Goal: Check status: Check status

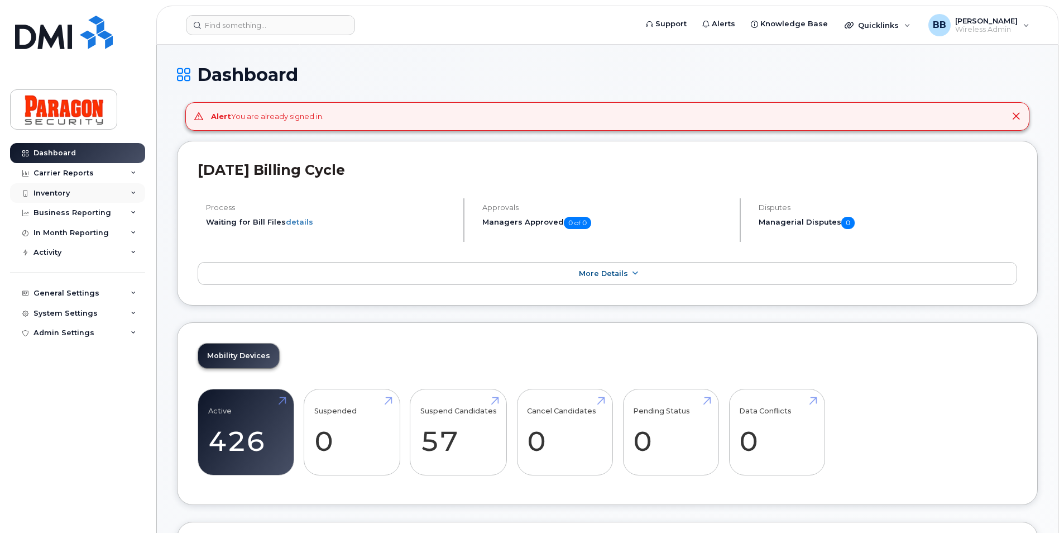
click at [56, 190] on div "Inventory" at bounding box center [52, 193] width 36 height 9
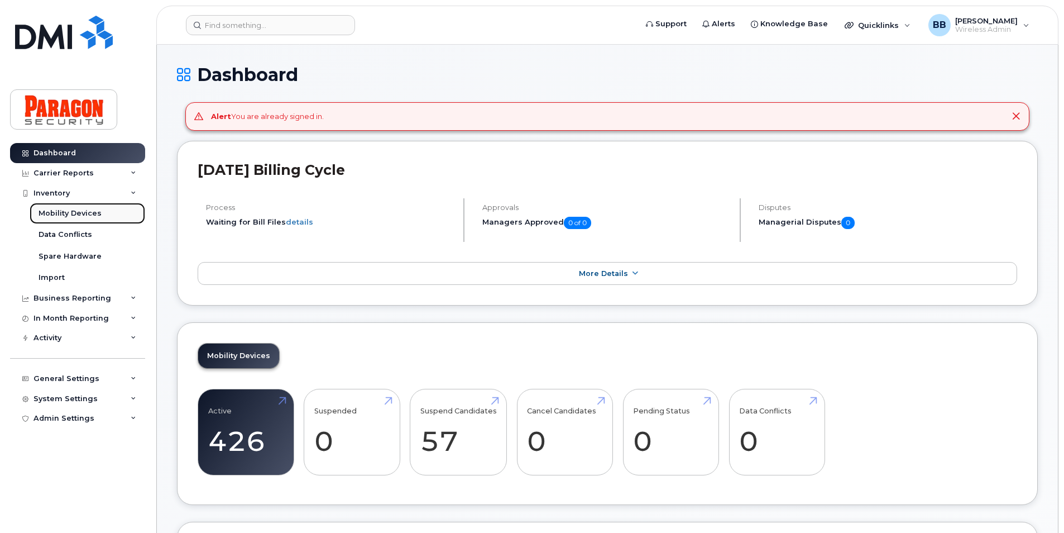
click at [53, 216] on div "Mobility Devices" at bounding box center [70, 213] width 63 height 10
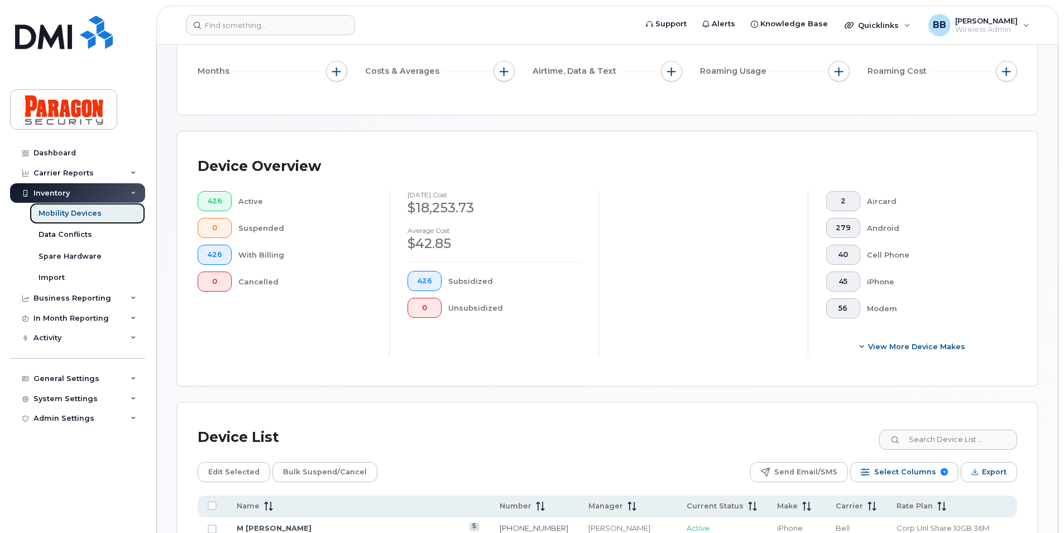
scroll to position [279, 0]
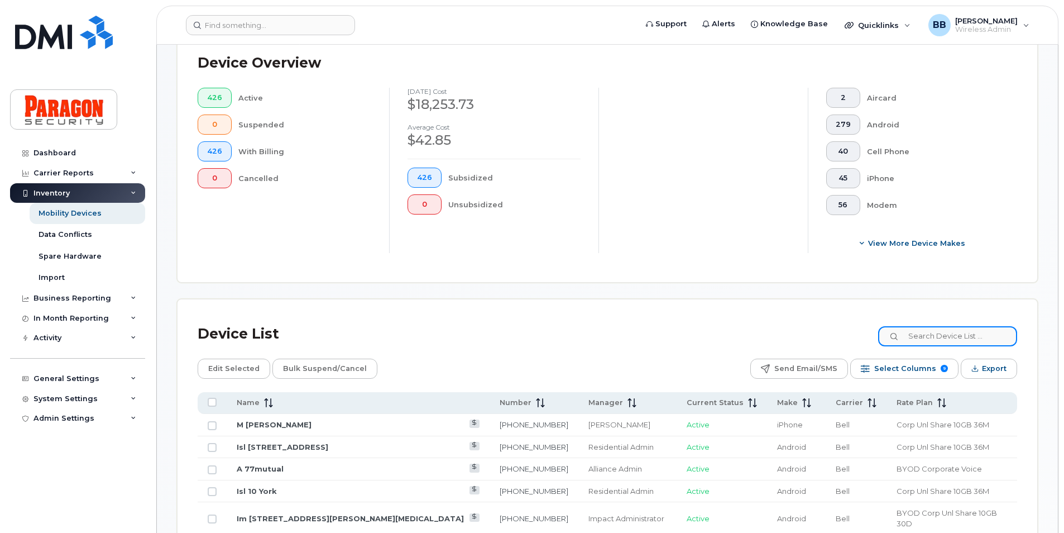
click at [924, 337] on input at bounding box center [947, 336] width 139 height 20
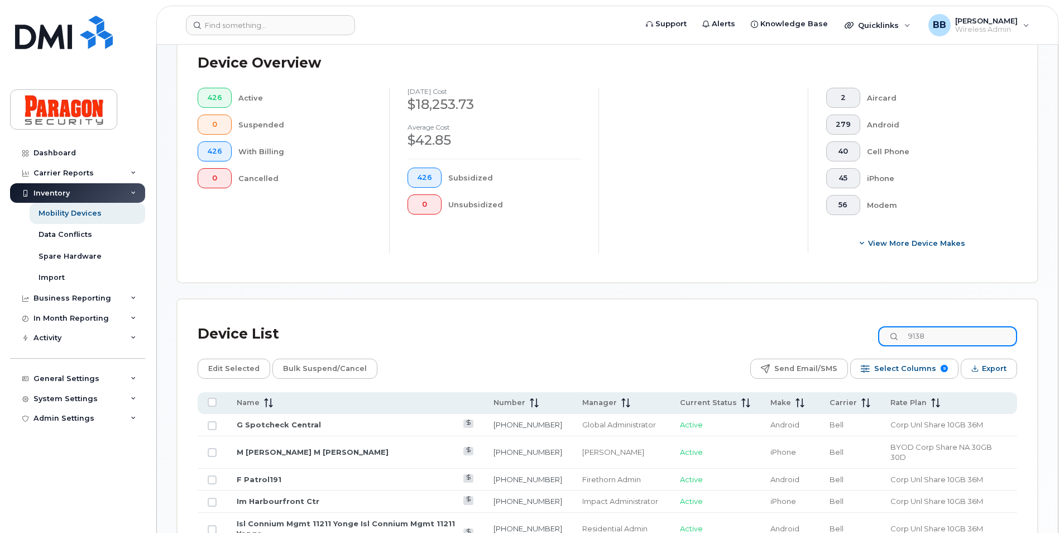
type input "9138"
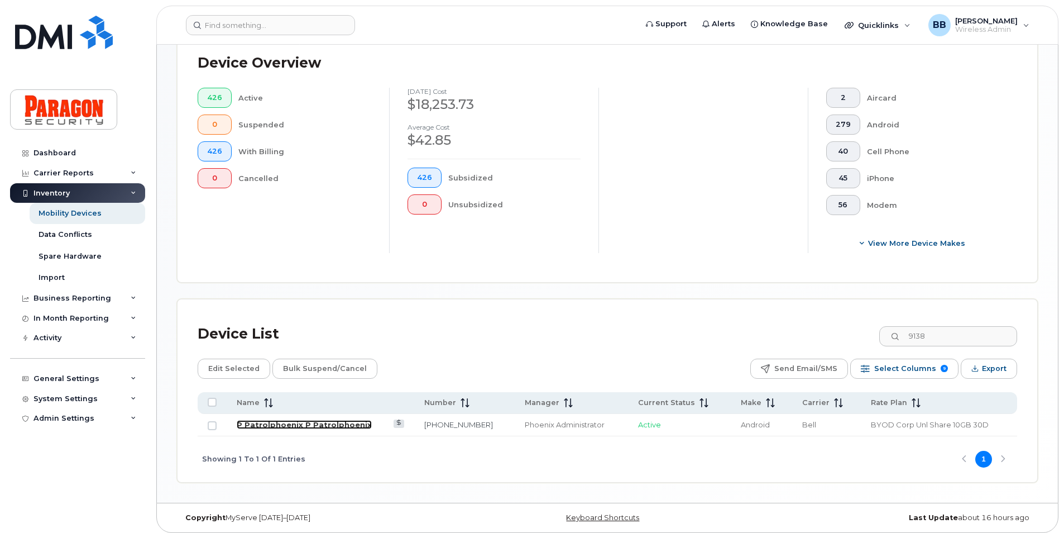
click at [329, 421] on link "P Patrolphoenix P Patrolphoenix" at bounding box center [304, 424] width 135 height 9
